Goal: Transaction & Acquisition: Download file/media

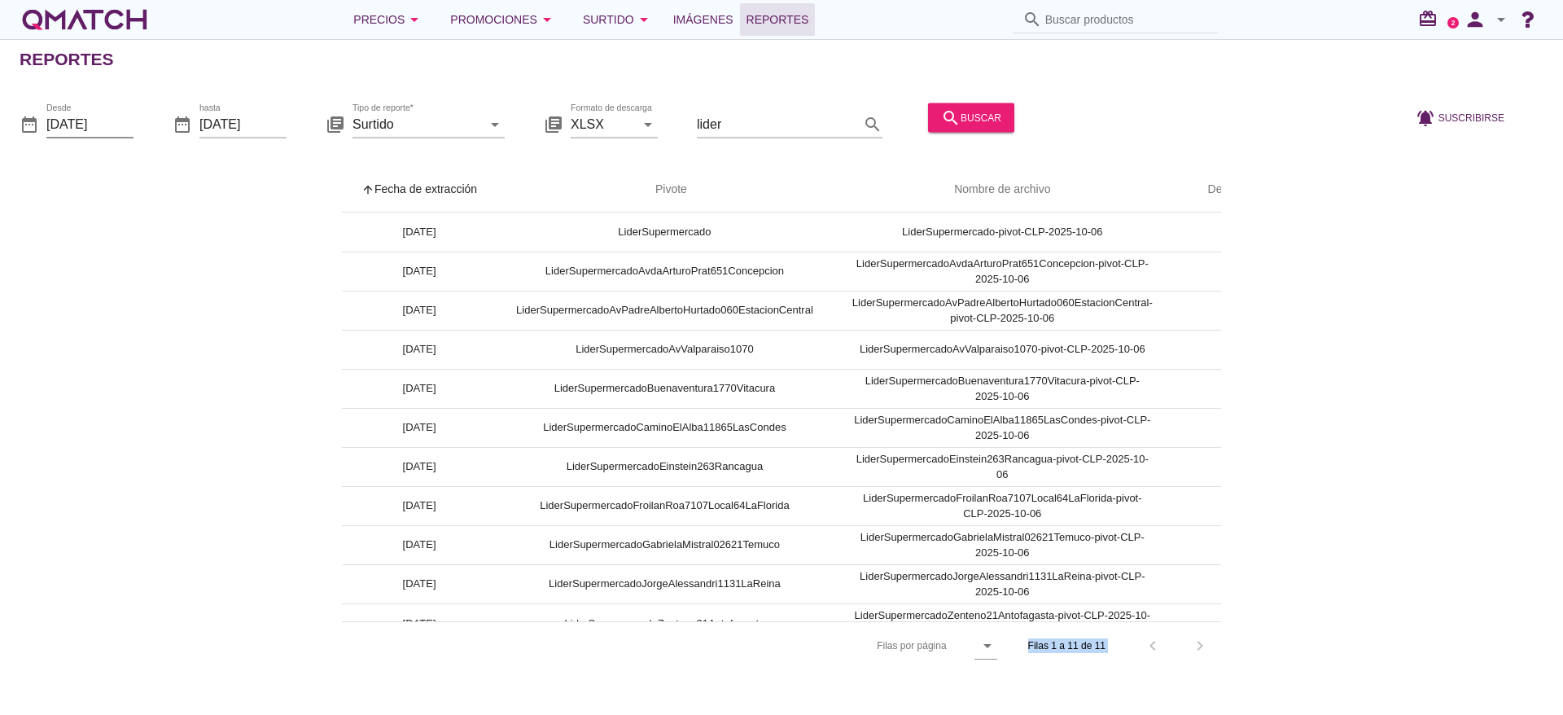
scroll to position [0, 75]
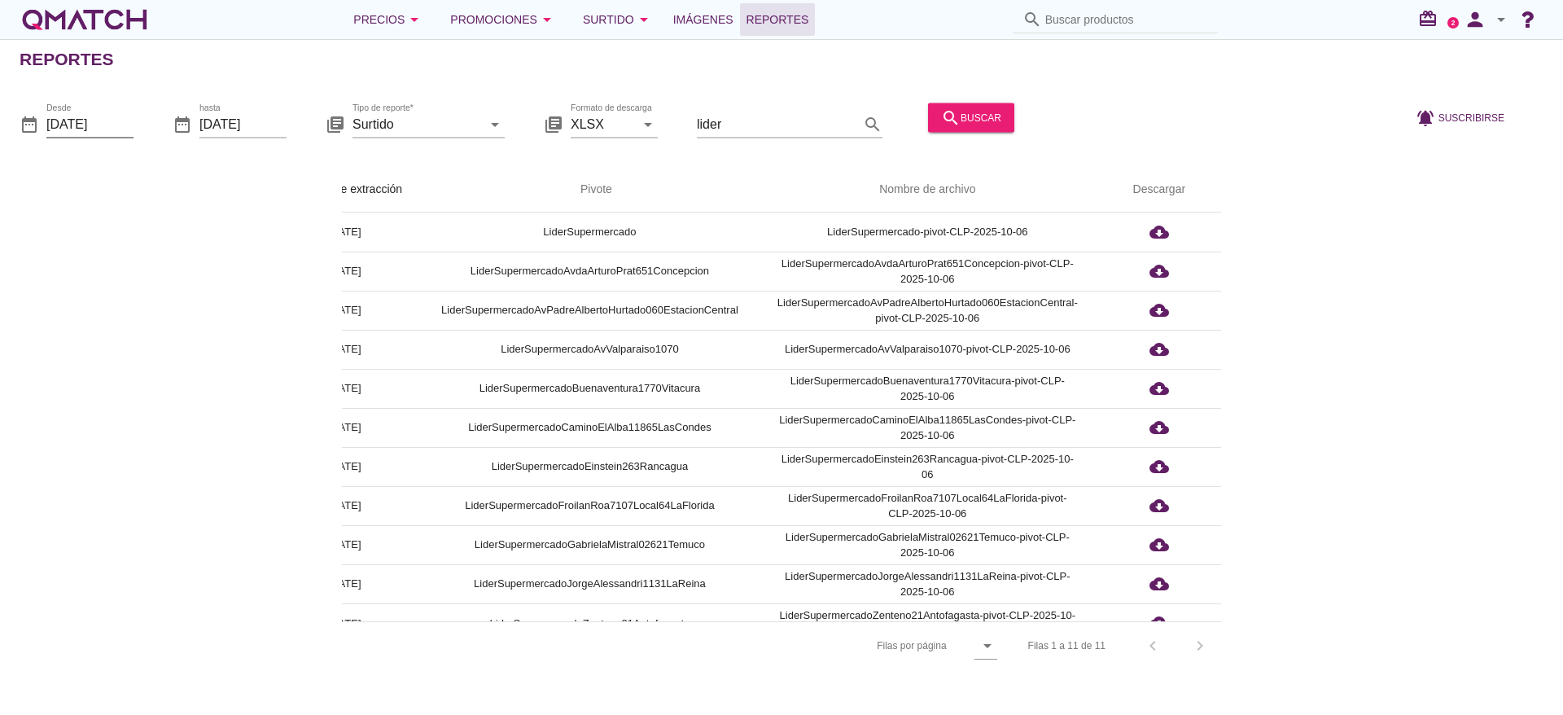
click at [103, 123] on input "2025-10-06" at bounding box center [89, 124] width 87 height 26
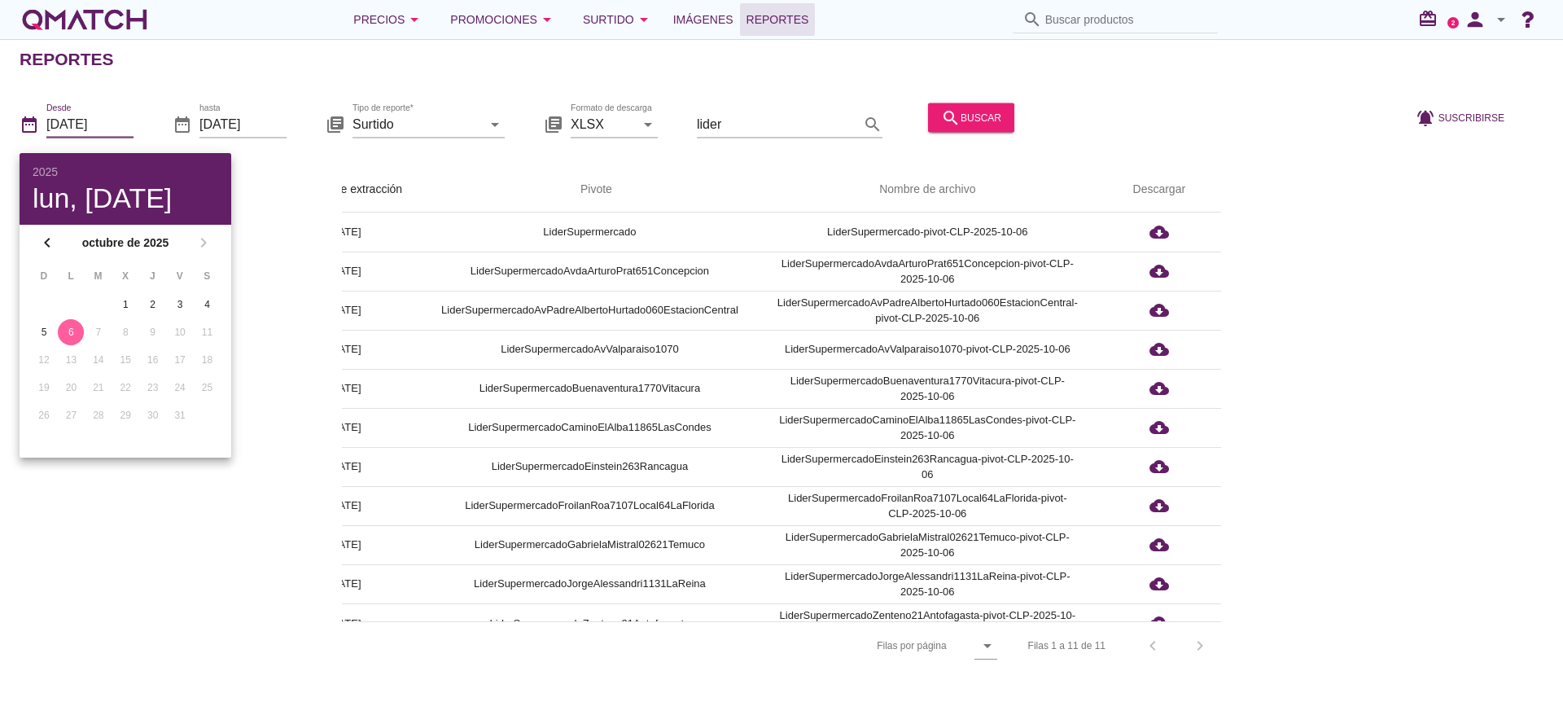
click at [68, 331] on div "6" at bounding box center [71, 332] width 26 height 15
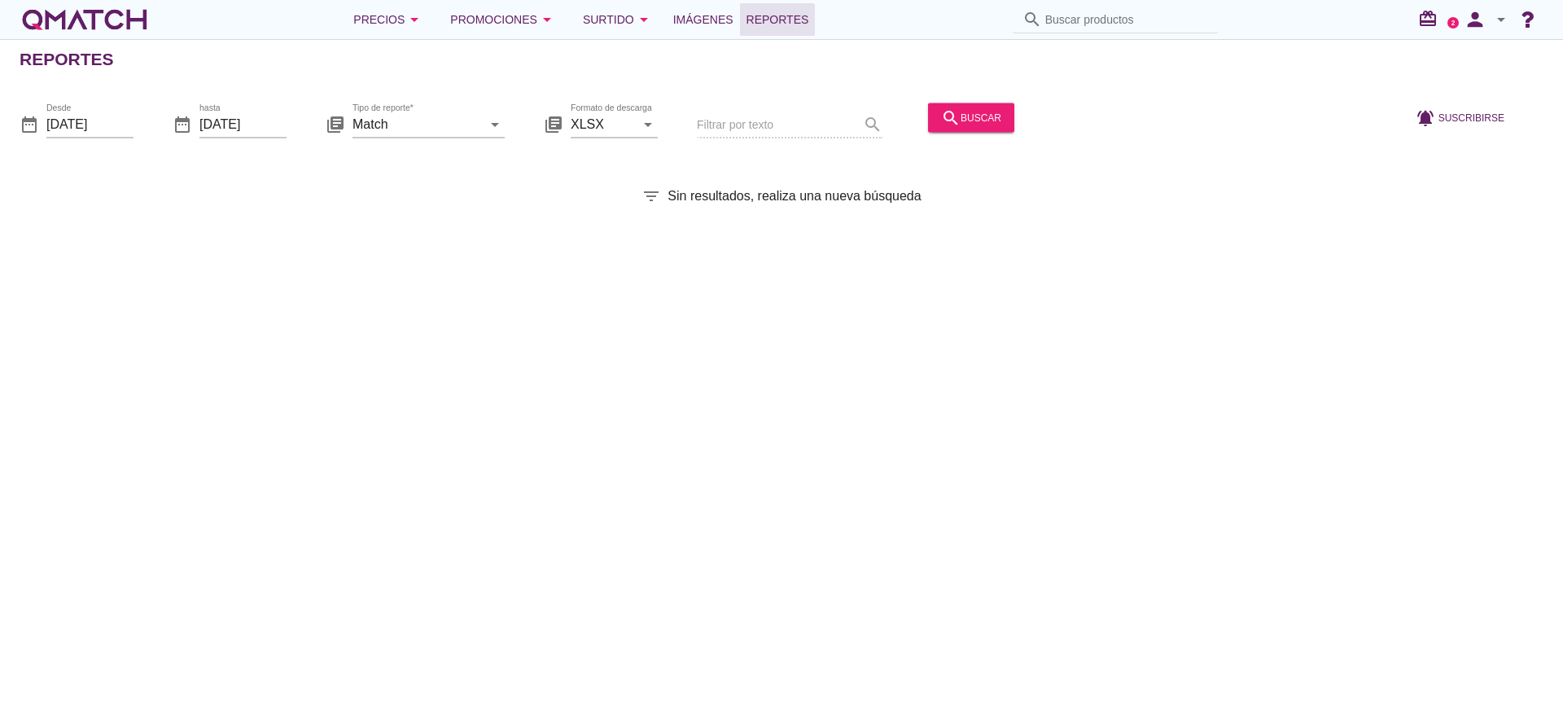
click at [980, 285] on div "Reportes date_range Desde [DATE] date_range hasta [DATE] library_books Tipo de …" at bounding box center [781, 377] width 1563 height 676
click at [99, 105] on div "date_range Desde [DATE]" at bounding box center [77, 127] width 114 height 52
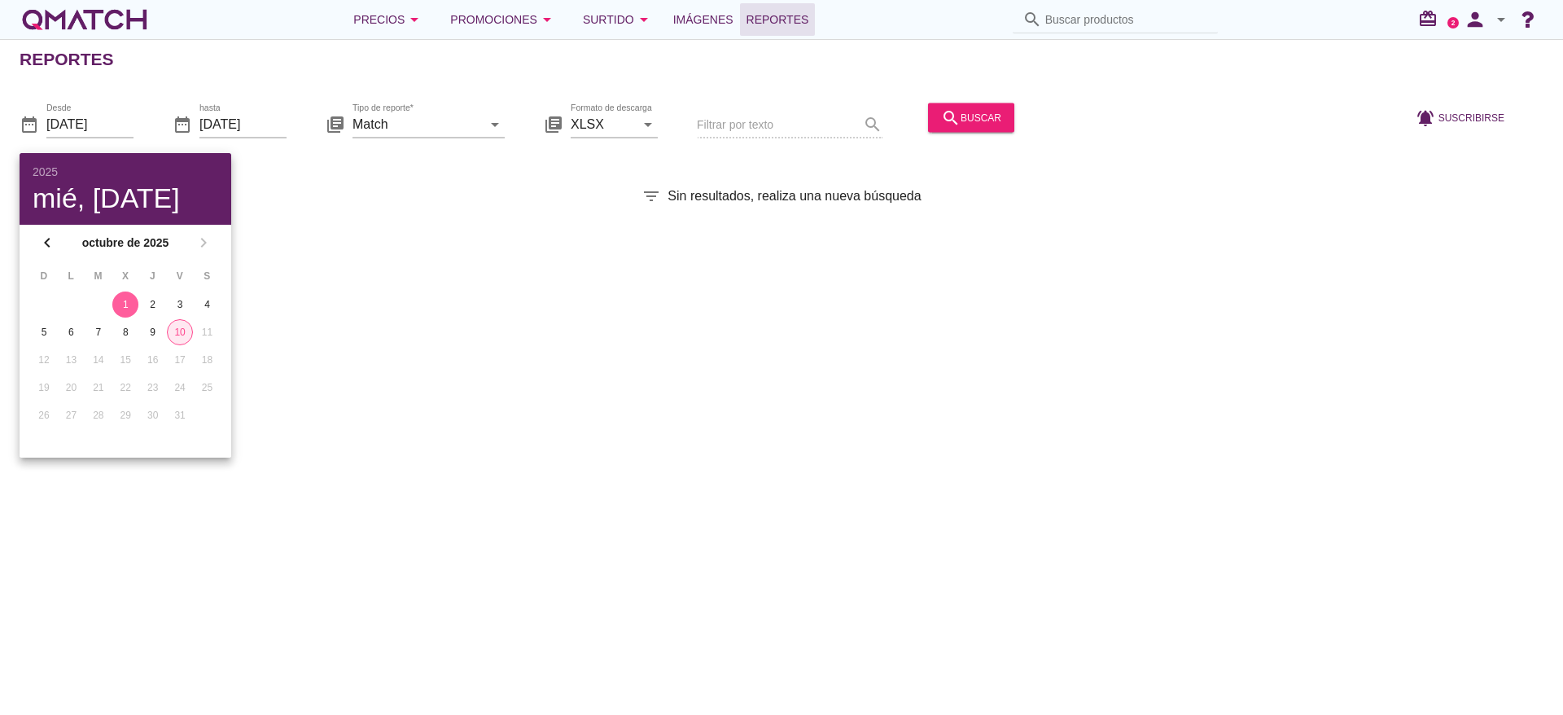
click at [185, 334] on div "10" at bounding box center [180, 332] width 24 height 15
type input "[DATE]"
drag, startPoint x: 949, startPoint y: 124, endPoint x: 1124, endPoint y: 523, distance: 435.4
click at [950, 125] on icon "search" at bounding box center [951, 117] width 20 height 20
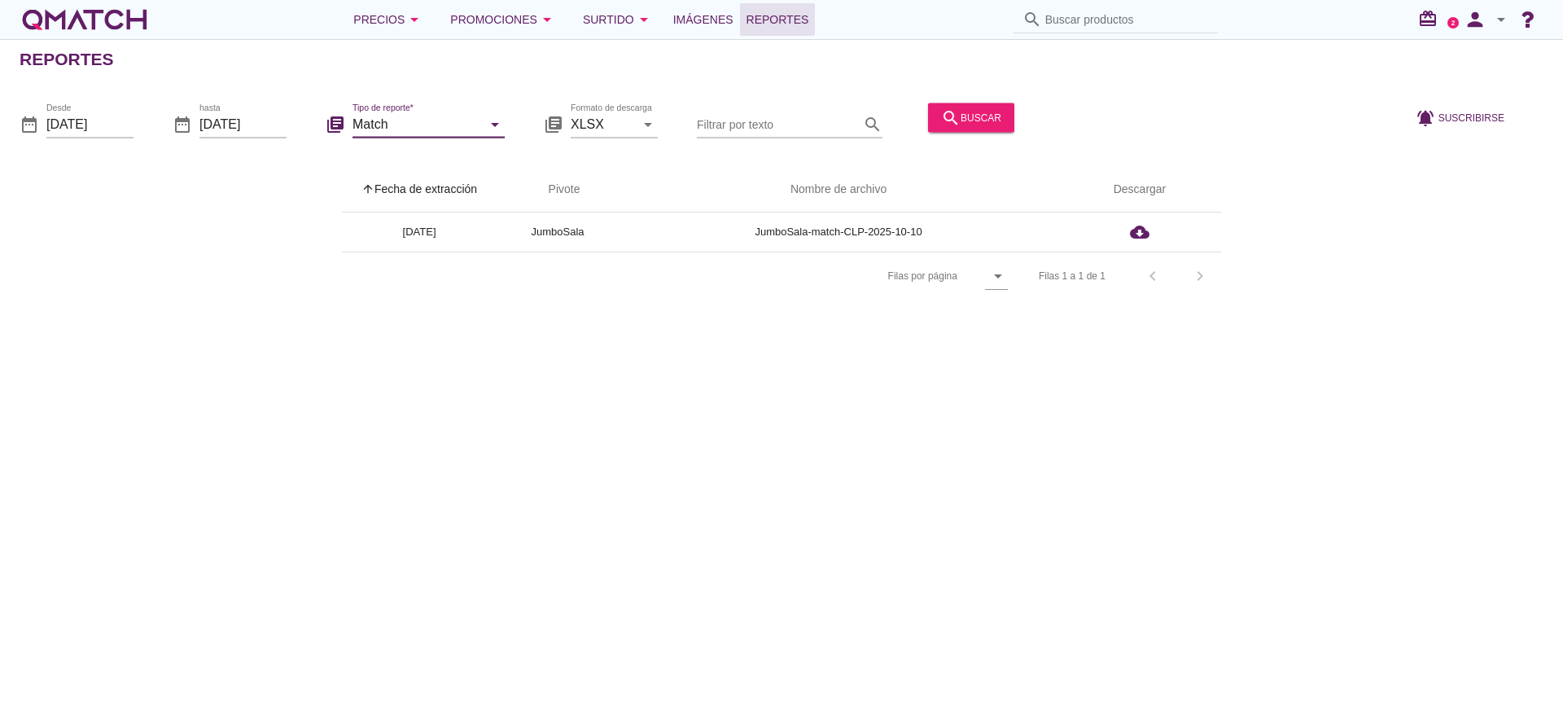
click at [445, 122] on input "Match" at bounding box center [417, 124] width 129 height 26
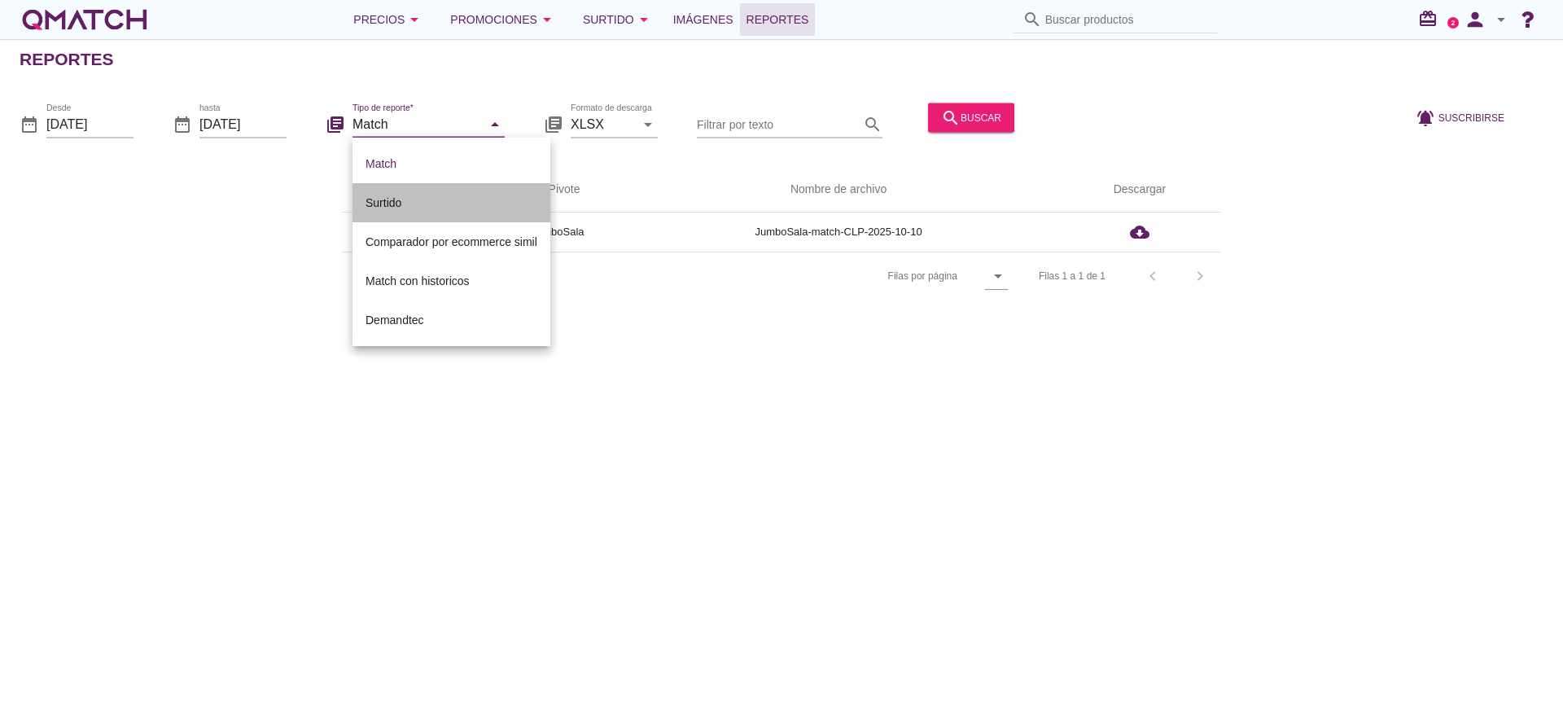
click at [400, 200] on div "Surtido" at bounding box center [452, 203] width 172 height 20
type input "Surtido"
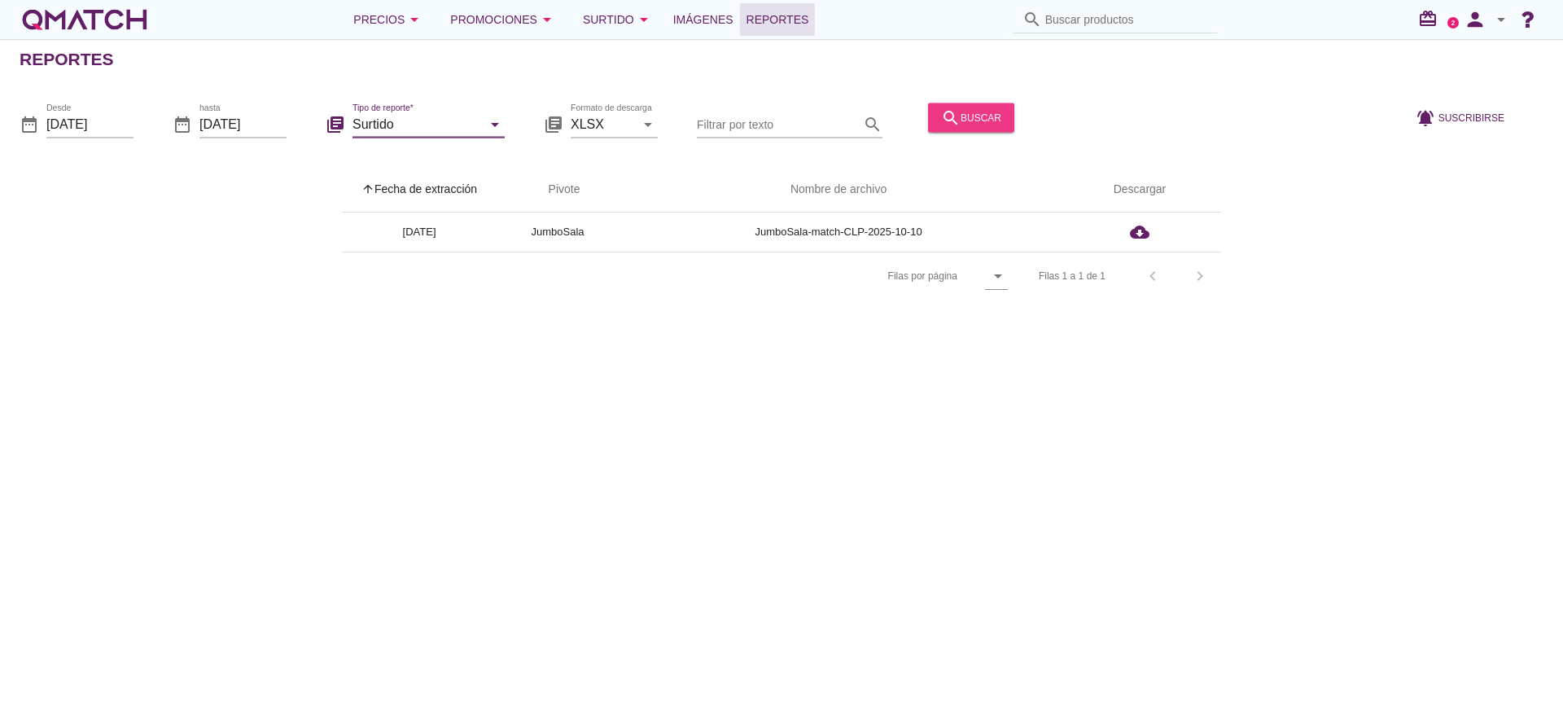
click at [952, 116] on icon "search" at bounding box center [951, 117] width 20 height 20
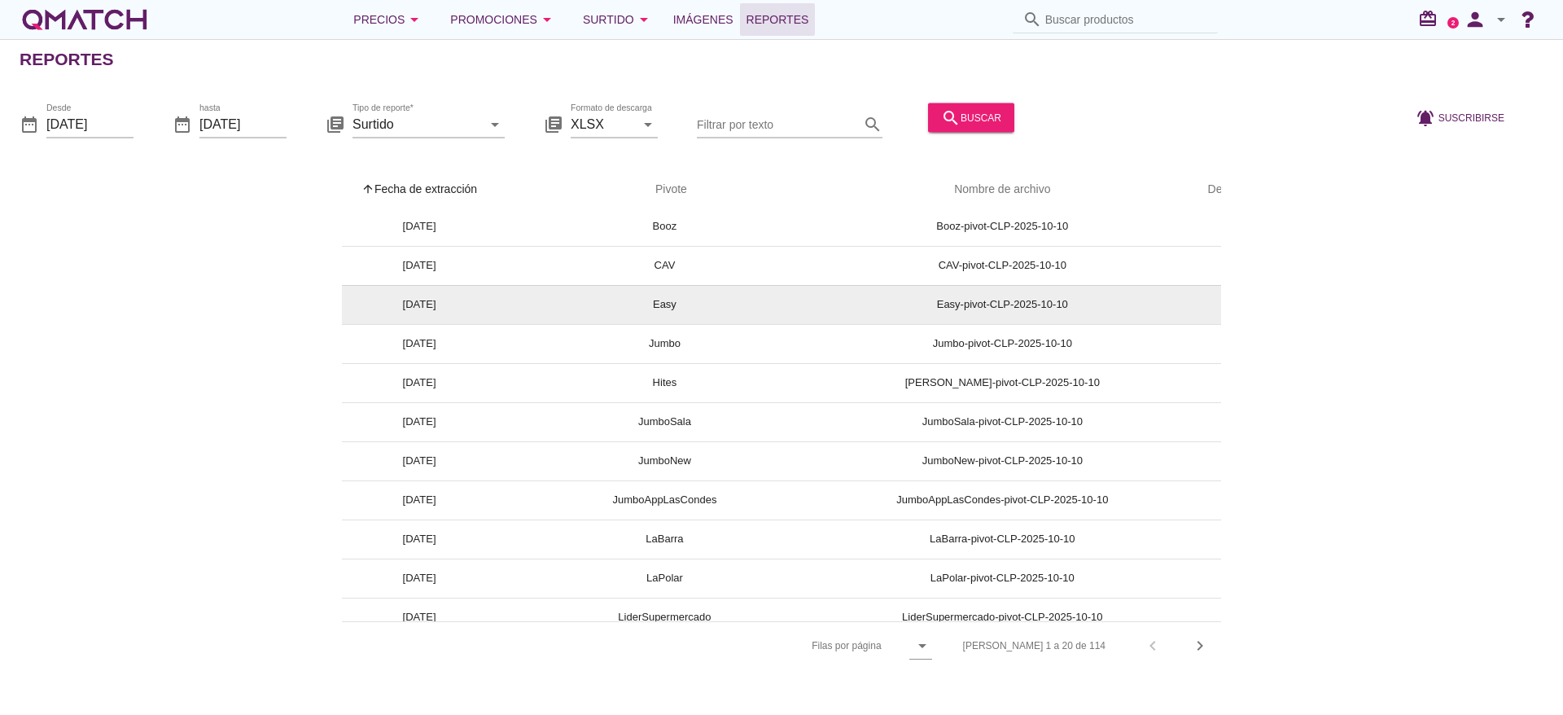
scroll to position [122, 0]
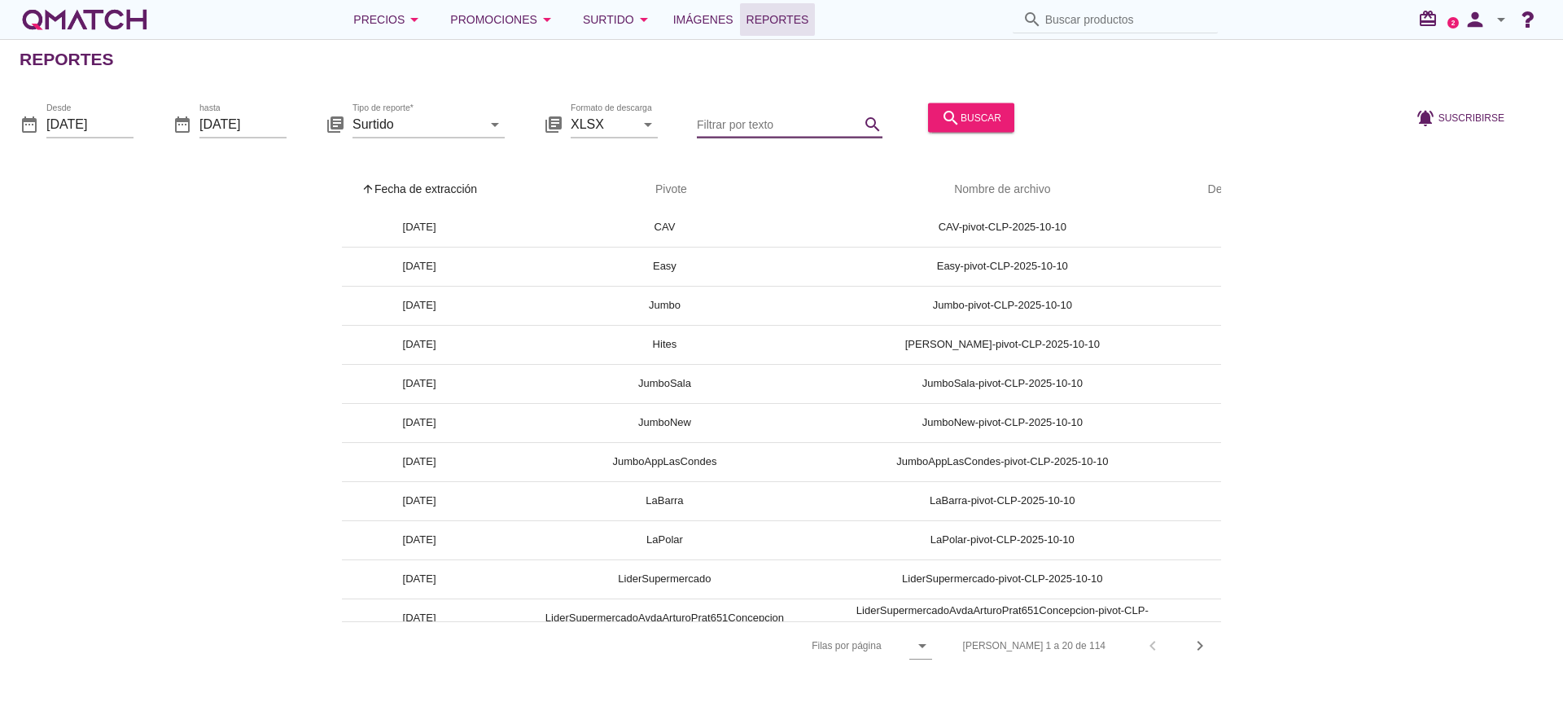
click at [804, 126] on input "Filtrar por texto" at bounding box center [778, 124] width 163 height 26
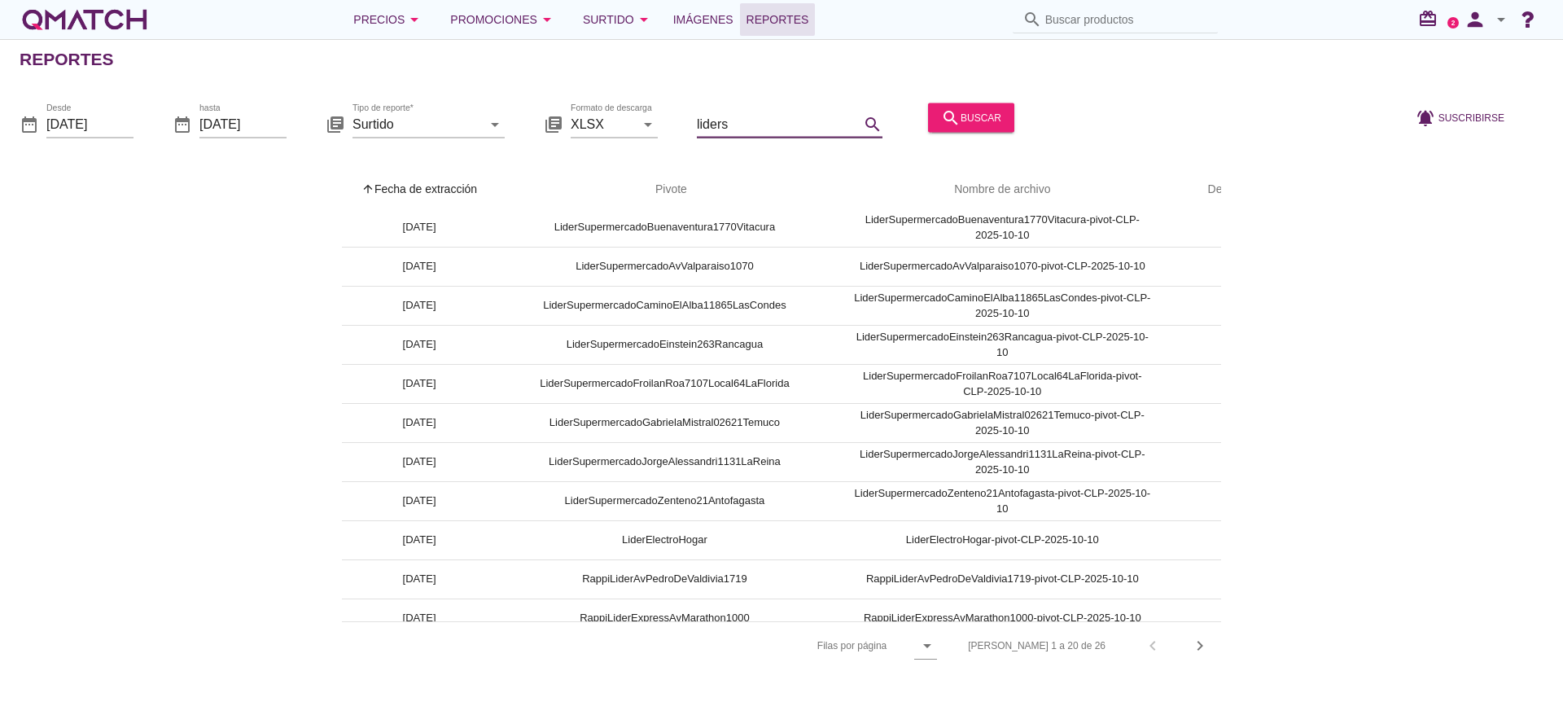
scroll to position [80, 0]
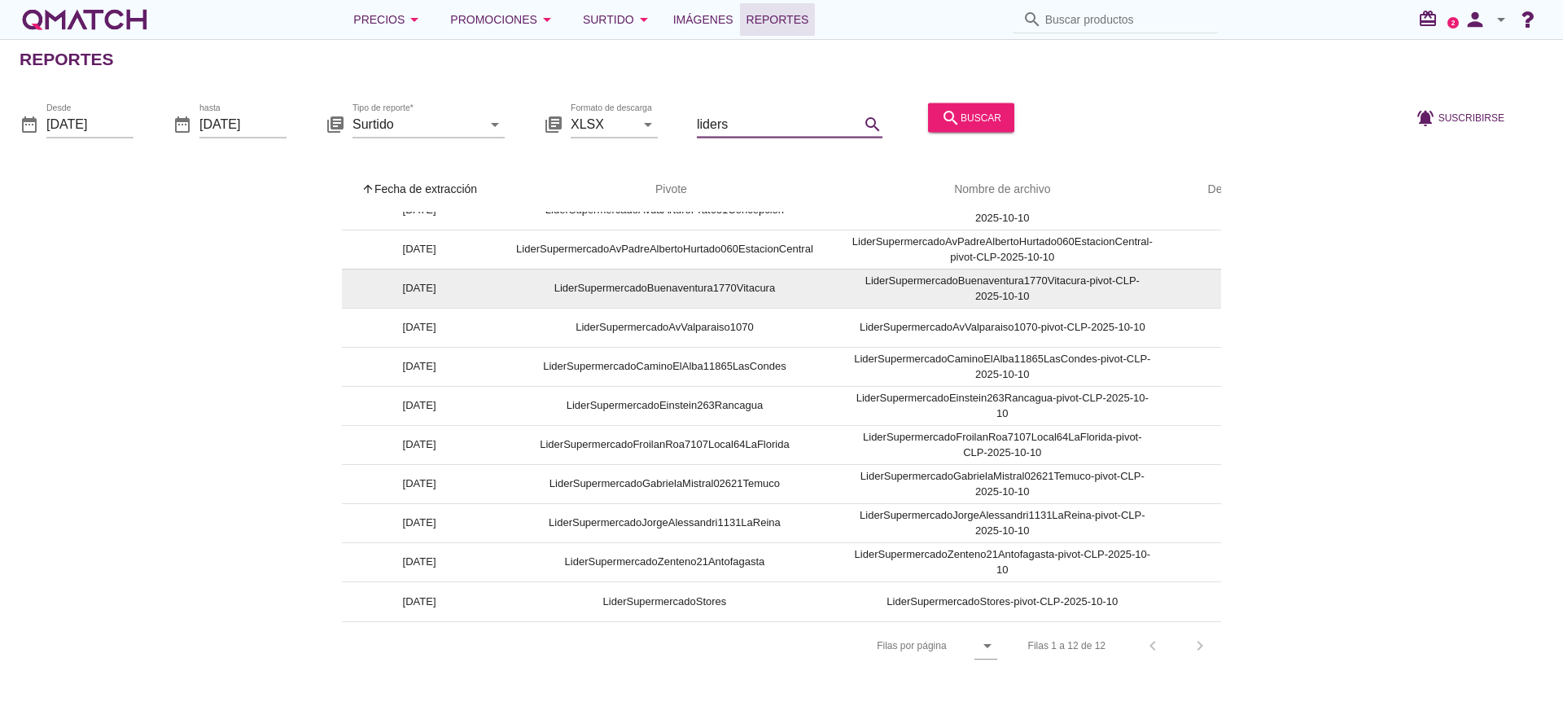
type input "liders"
click at [719, 277] on td "LiderSupermercadoBuenaventura1770Vitacura" at bounding box center [665, 288] width 336 height 39
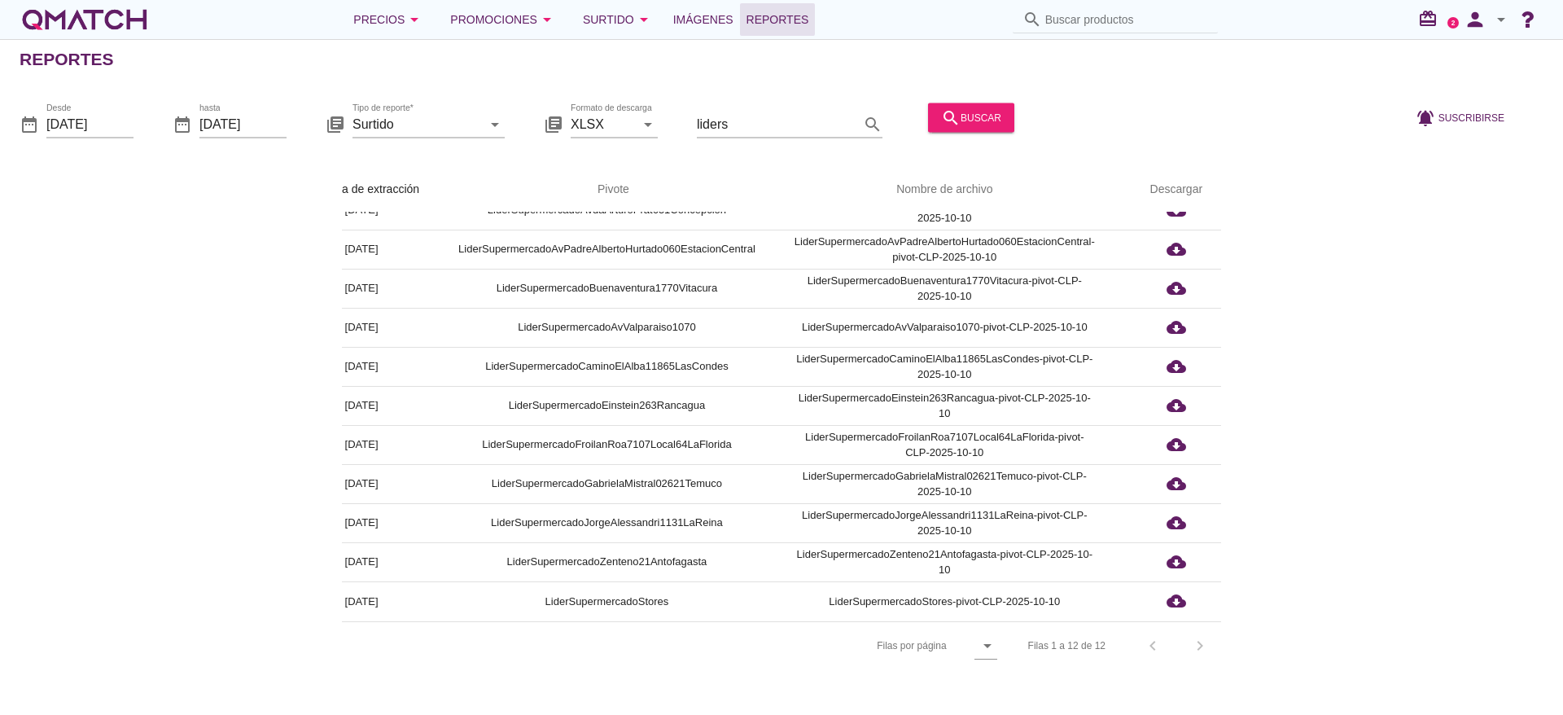
scroll to position [79, 75]
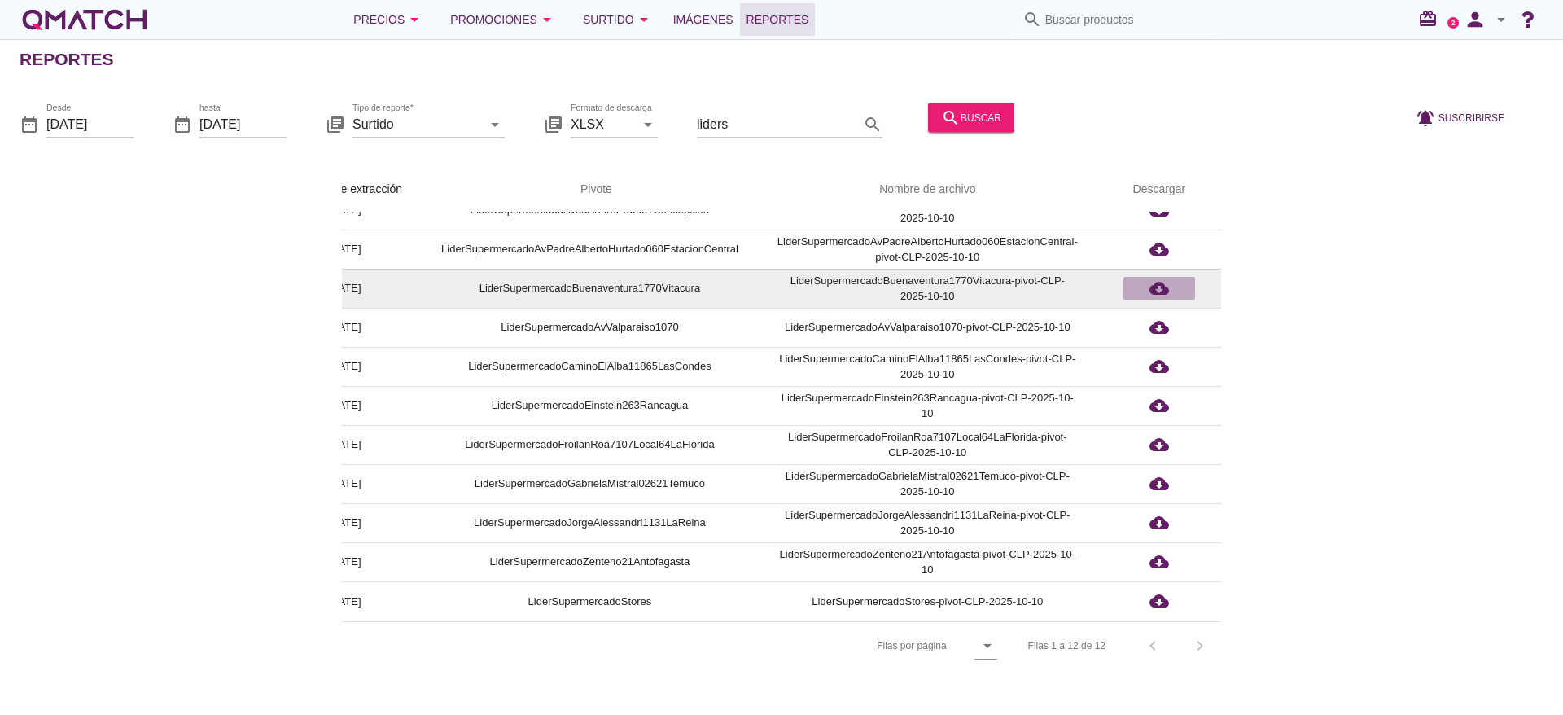
click at [1158, 278] on icon "cloud_download" at bounding box center [1160, 288] width 20 height 20
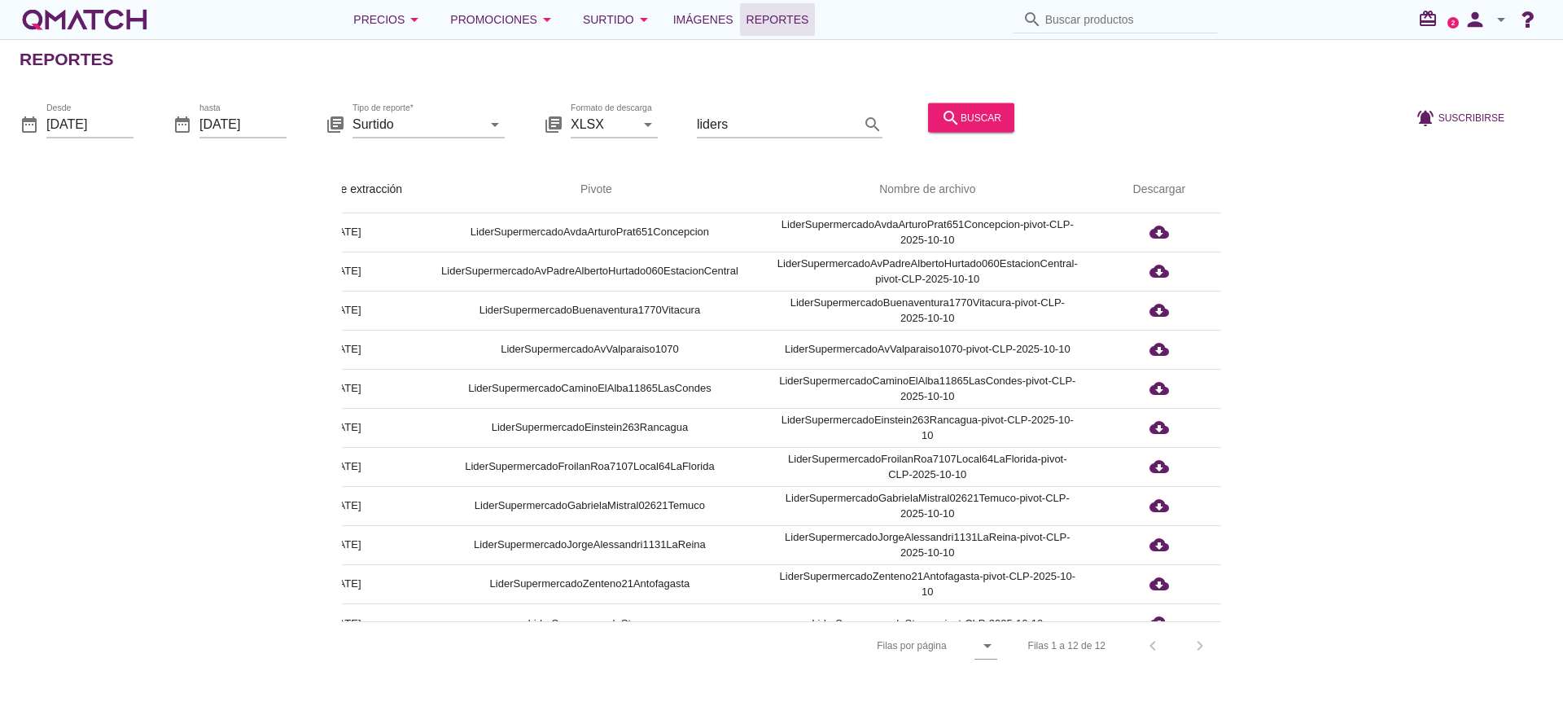
scroll to position [0, 75]
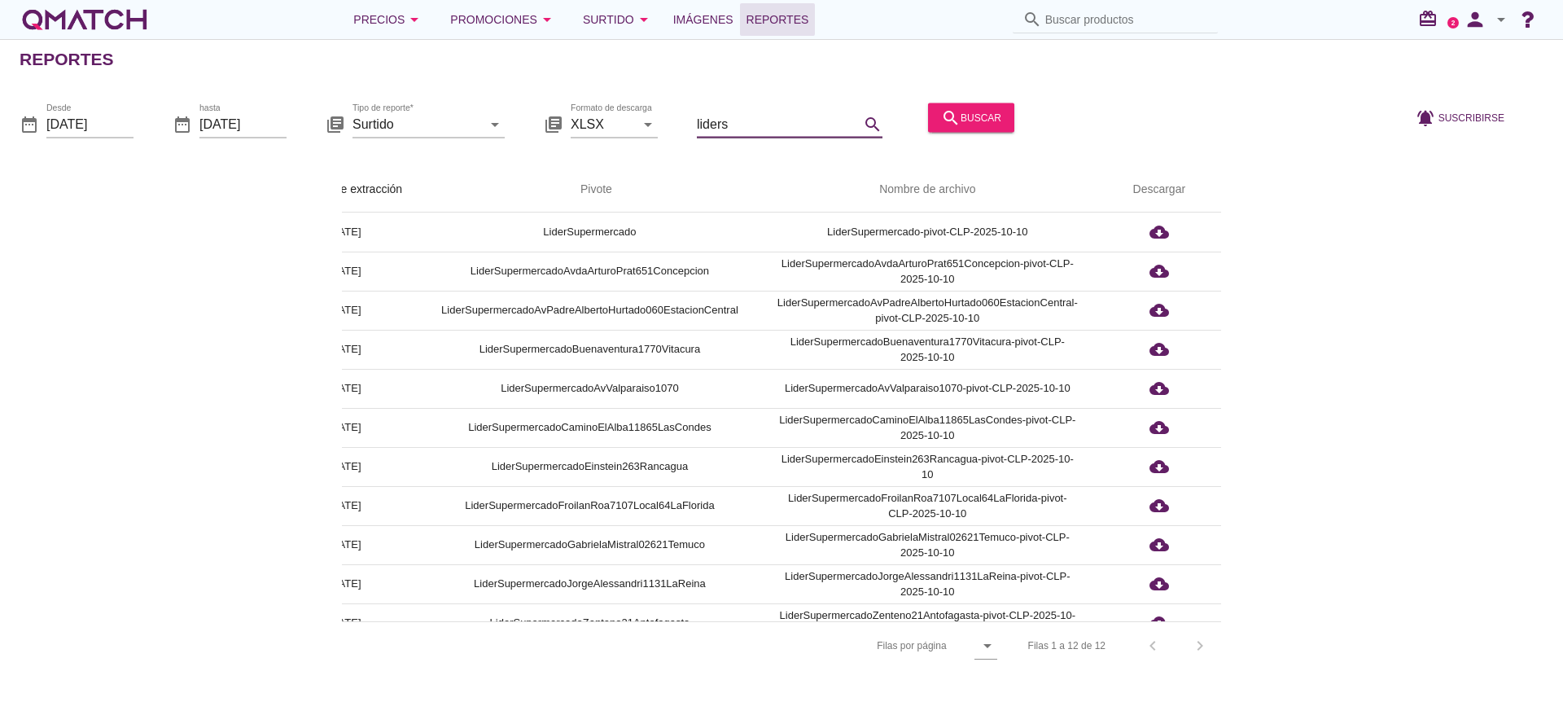
click at [756, 122] on input "liders" at bounding box center [778, 124] width 163 height 26
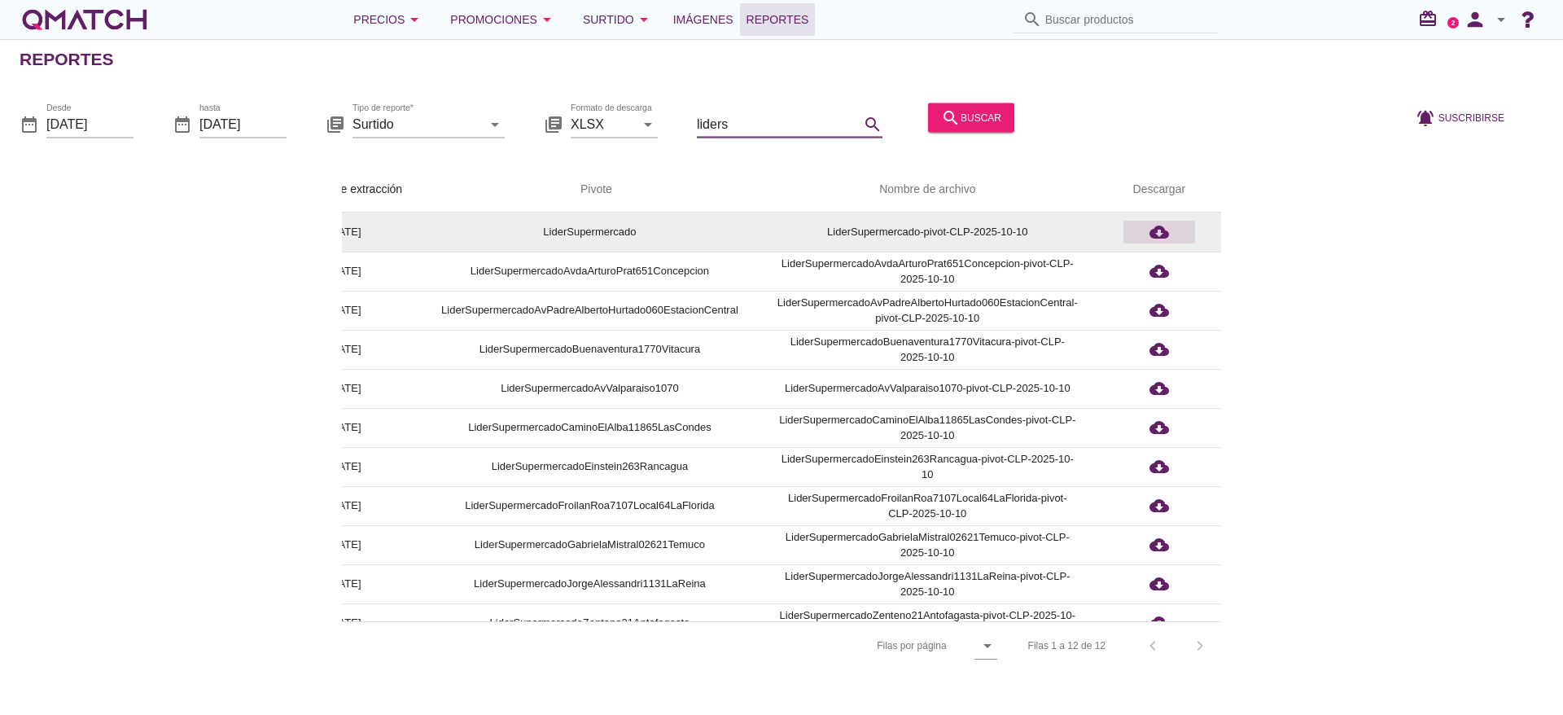
click at [1162, 222] on icon "cloud_download" at bounding box center [1160, 232] width 20 height 20
